Goal: Task Accomplishment & Management: Use online tool/utility

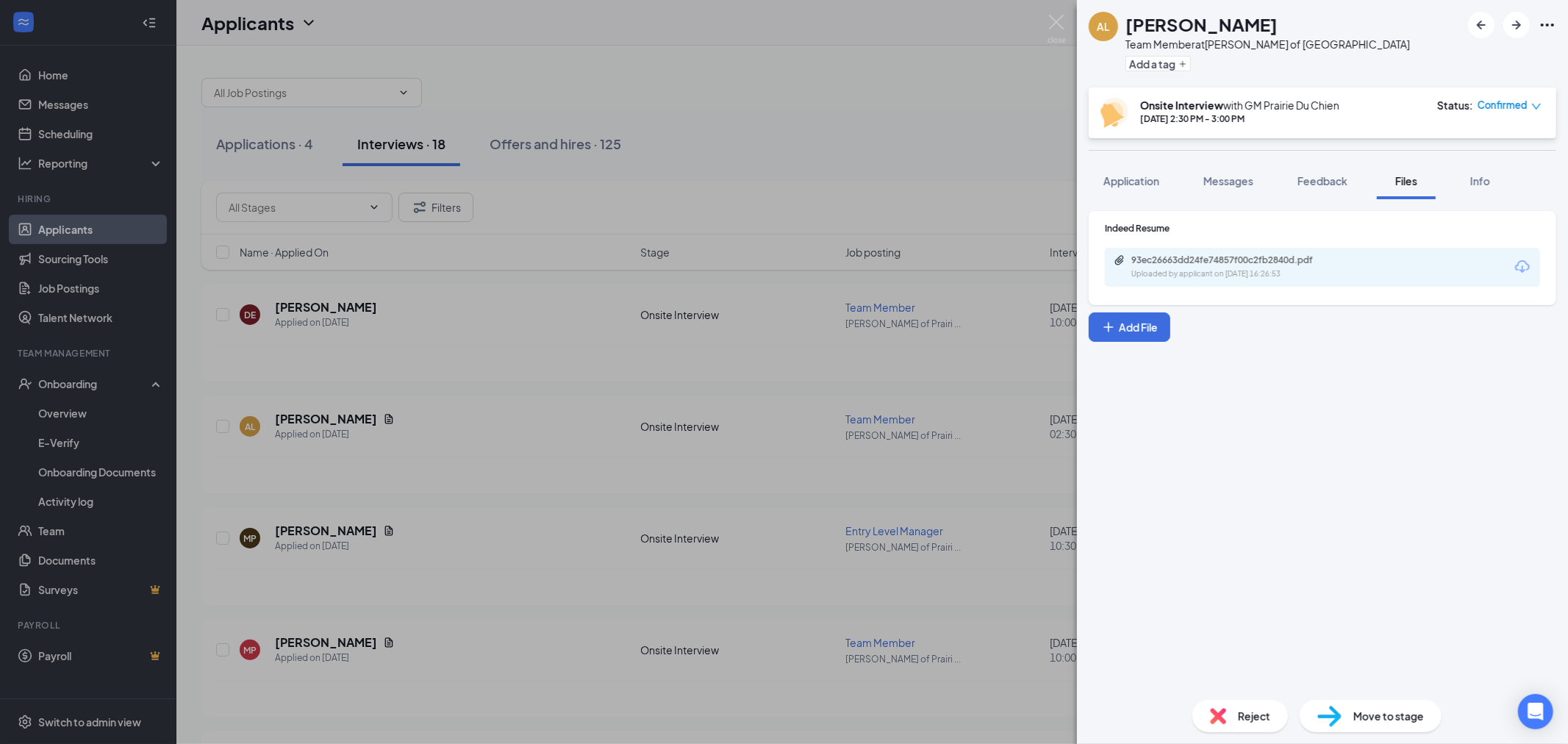
click at [836, 186] on div "AL [PERSON_NAME] Team Member at [GEOGRAPHIC_DATA][PERSON_NAME] of [GEOGRAPHIC_D…" at bounding box center [784, 372] width 1568 height 744
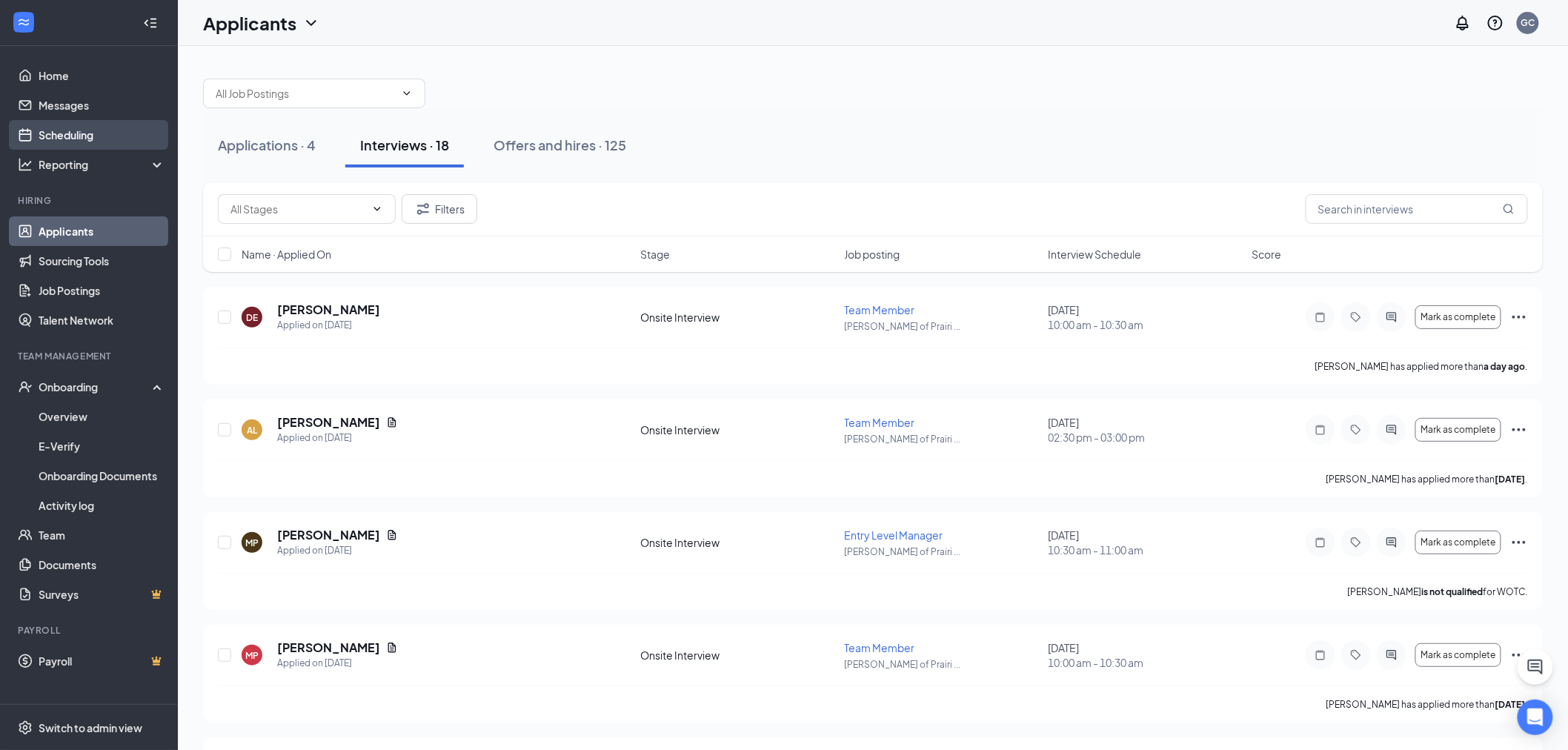
click at [78, 134] on link "Scheduling" at bounding box center [101, 134] width 127 height 30
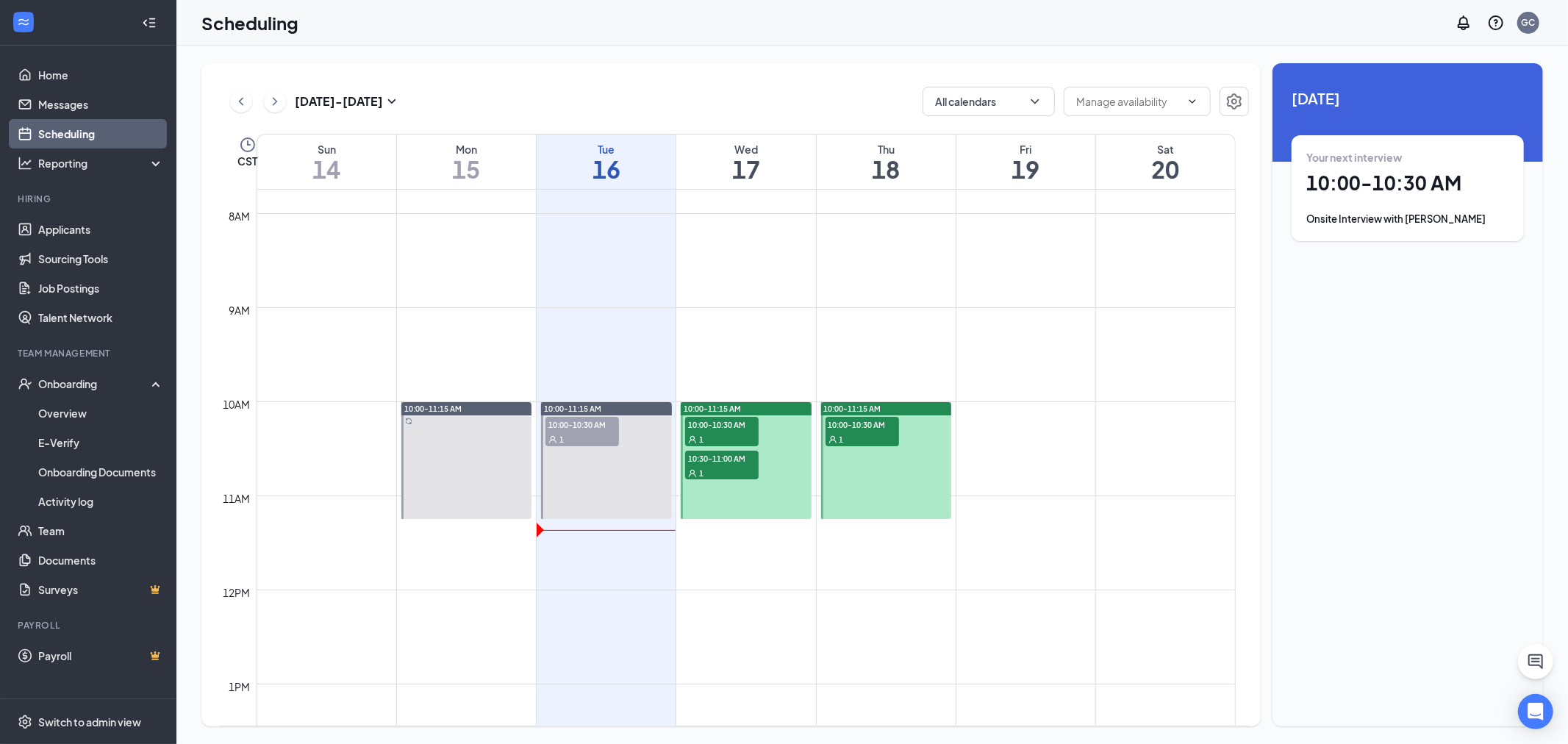
scroll to position [723, 0]
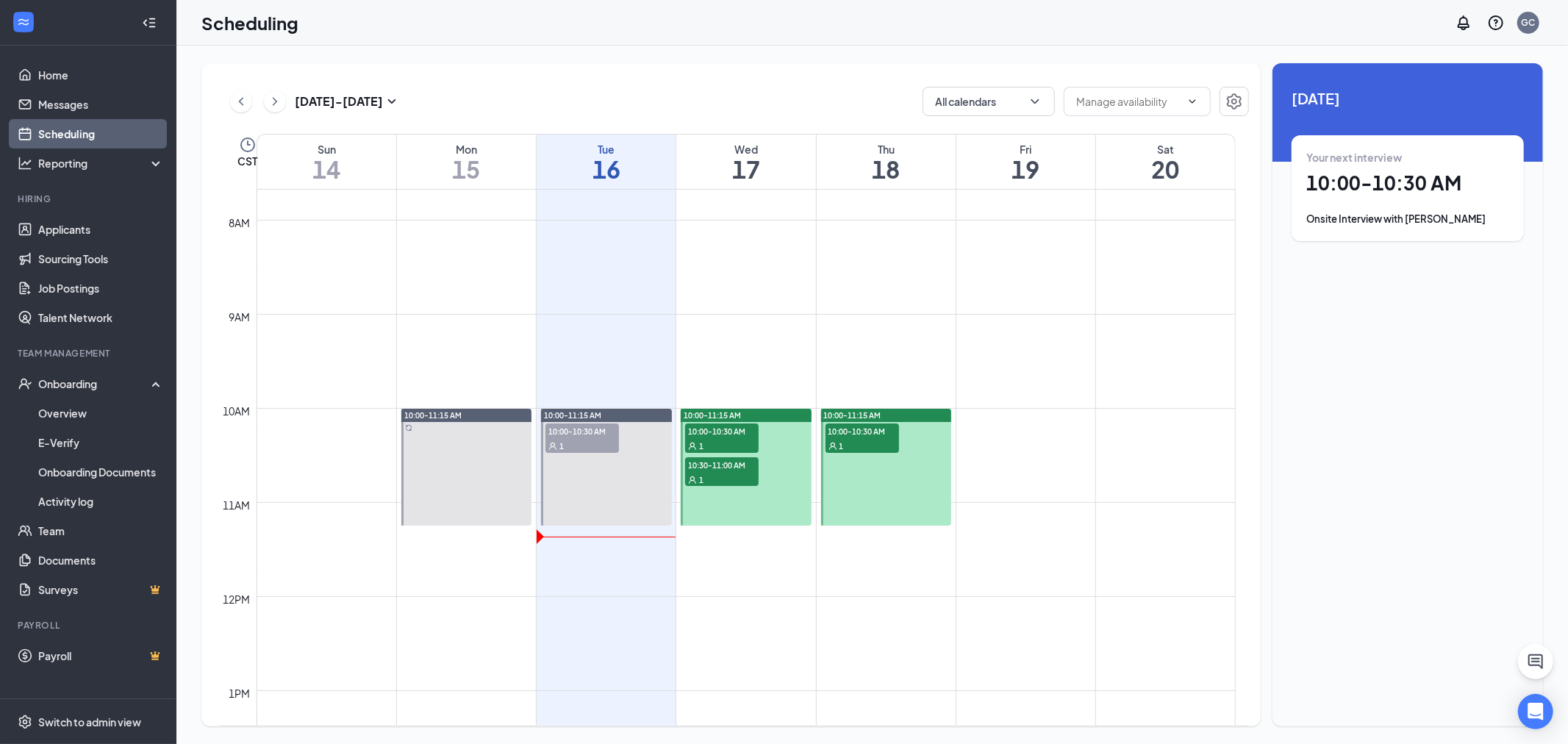
click at [737, 439] on div "1" at bounding box center [722, 446] width 74 height 15
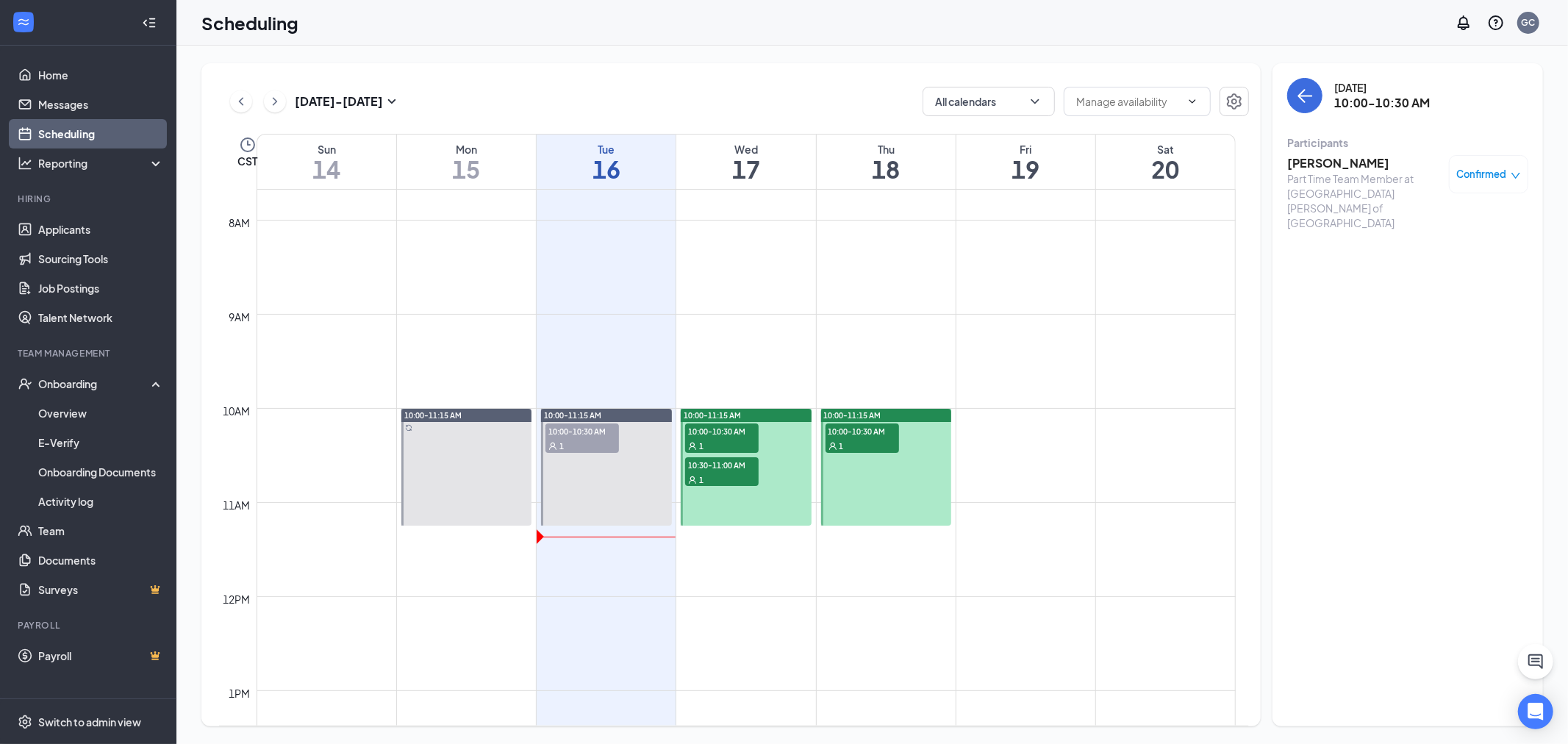
click at [740, 476] on div "1" at bounding box center [722, 479] width 74 height 15
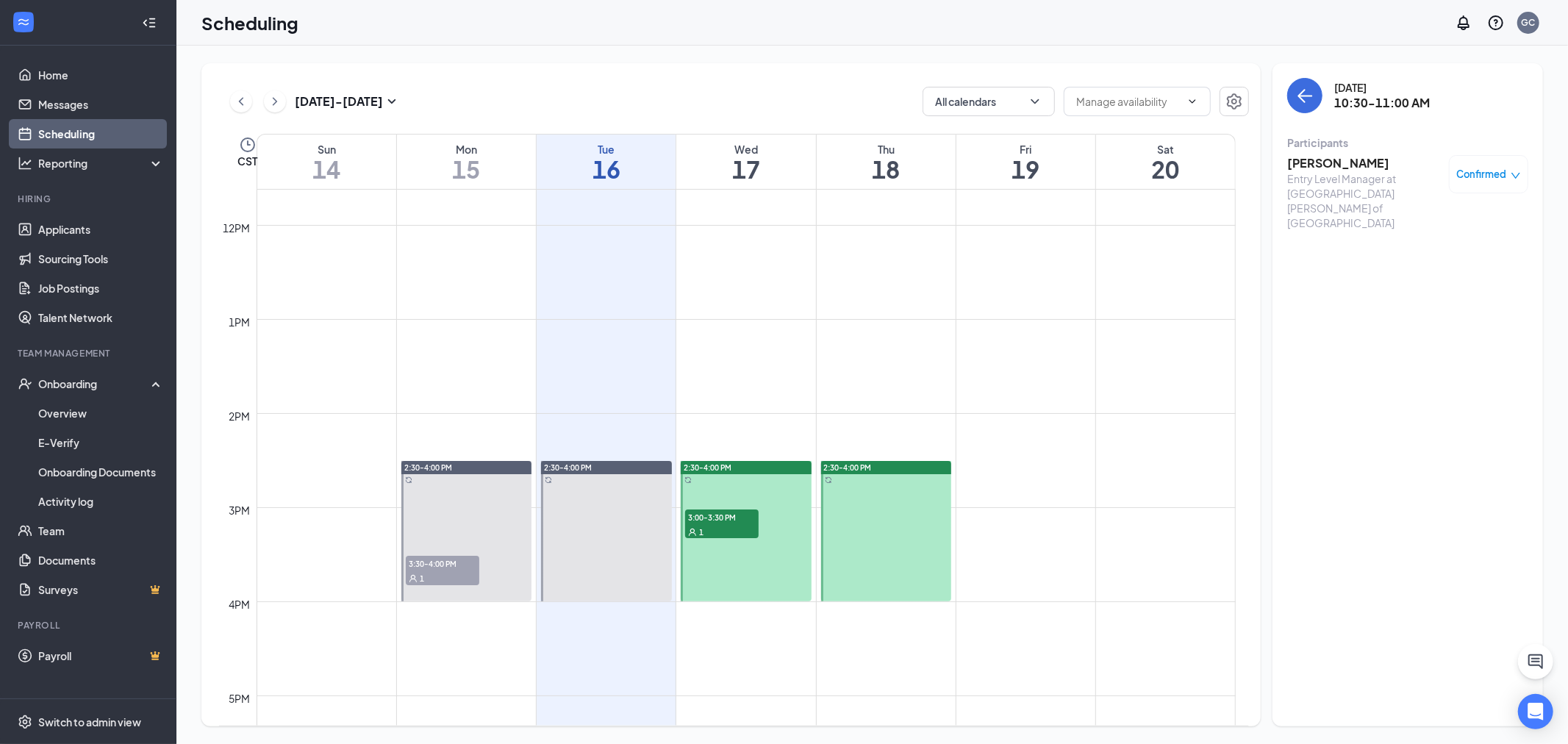
scroll to position [1132, 0]
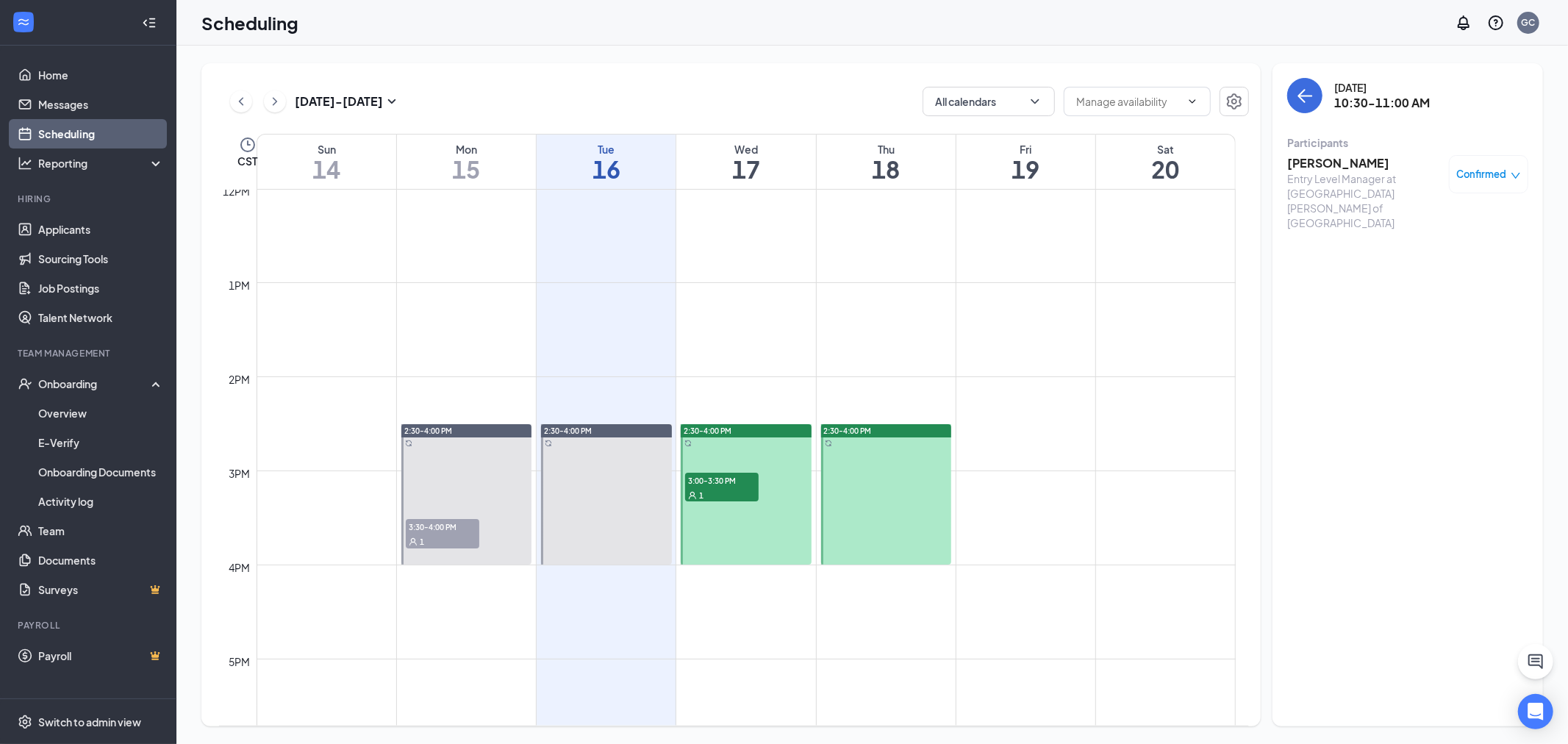
click at [738, 482] on span "3:00-3:30 PM" at bounding box center [722, 480] width 74 height 15
